Goal: Navigation & Orientation: Go to known website

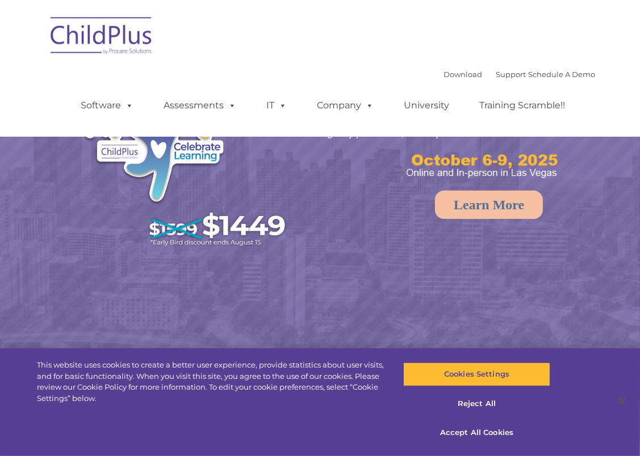
select select "MEDIUM"
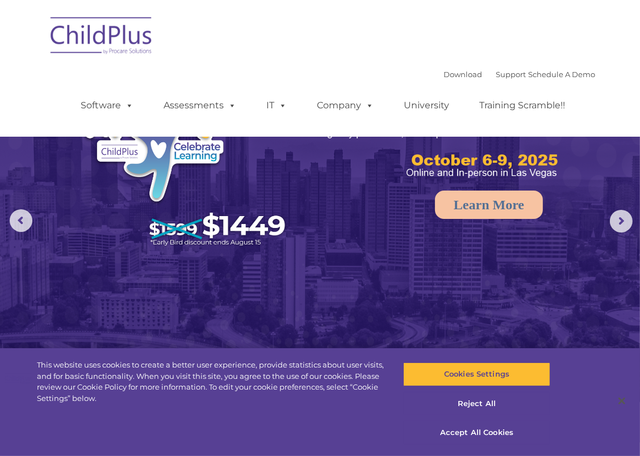
click at [129, 41] on img at bounding box center [102, 37] width 114 height 57
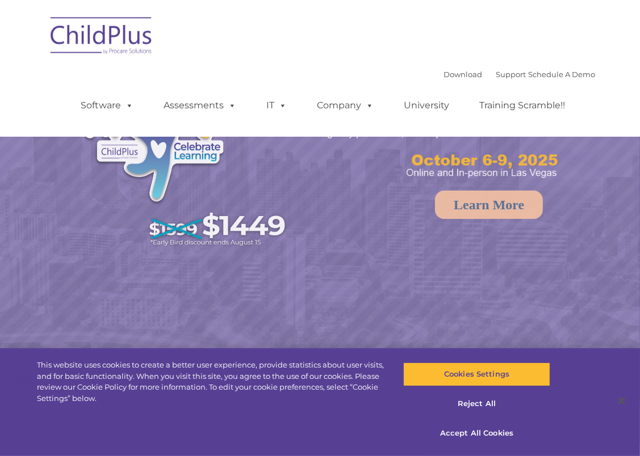
select select "MEDIUM"
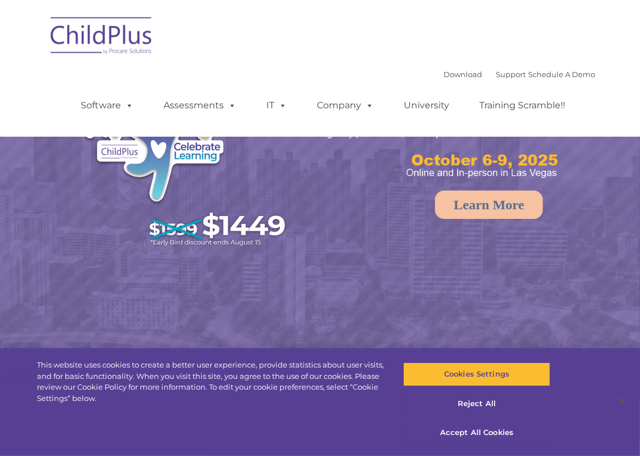
select select "MEDIUM"
